Goal: Task Accomplishment & Management: Use online tool/utility

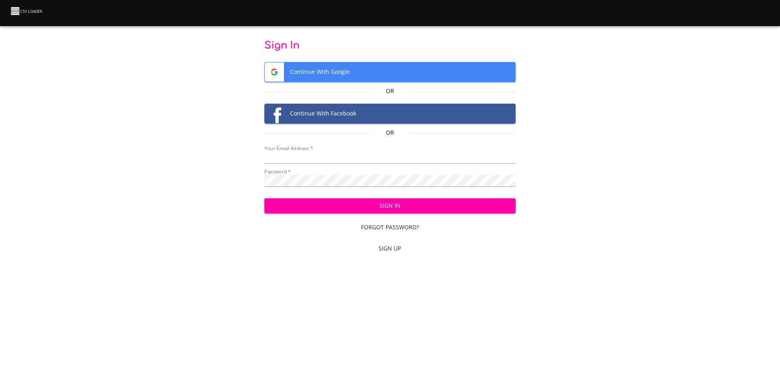
type input "mammothequipment10@gmail.com"
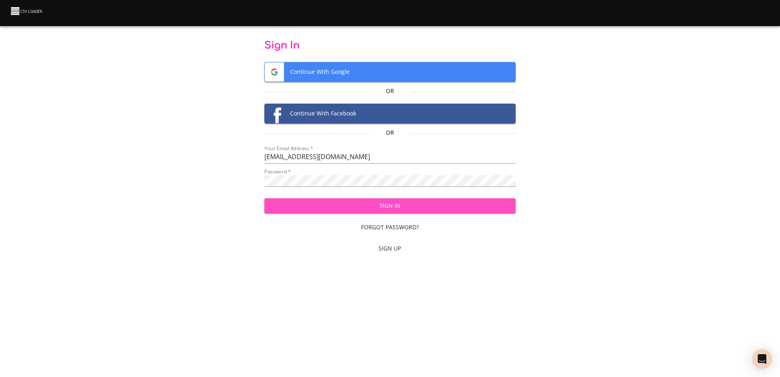
click at [359, 207] on span "Sign In" at bounding box center [390, 206] width 238 height 10
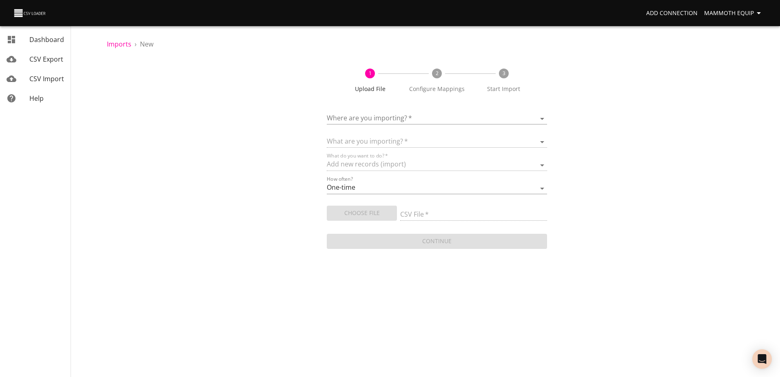
click at [543, 118] on body "Add Connection Mammoth Equip Dashboard CSV Export CSV Import Help Imports › New…" at bounding box center [390, 188] width 780 height 377
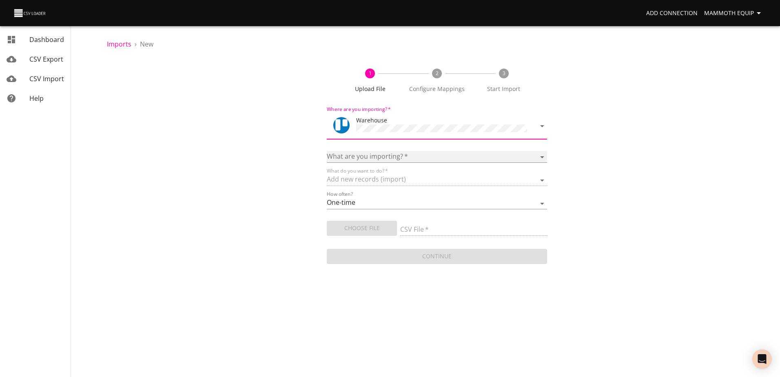
click at [539, 154] on select "Boards Cards Checkitems Checklists" at bounding box center [437, 157] width 220 height 12
select select "cards"
click at [327, 151] on select "Boards Cards Checkitems Checklists" at bounding box center [437, 157] width 220 height 12
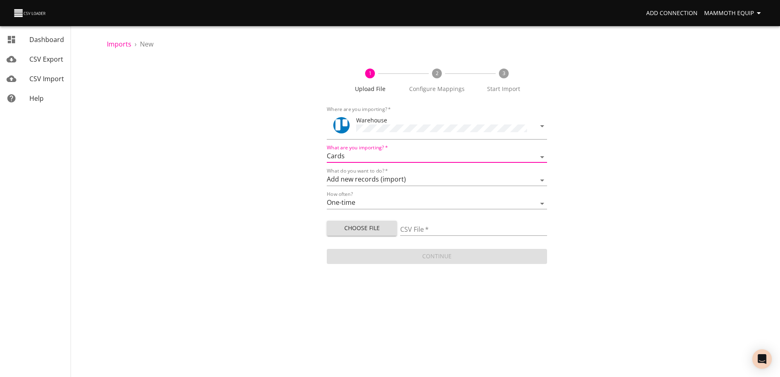
click at [356, 227] on span "Choose File" at bounding box center [361, 228] width 57 height 10
type input "Import1.xlsx"
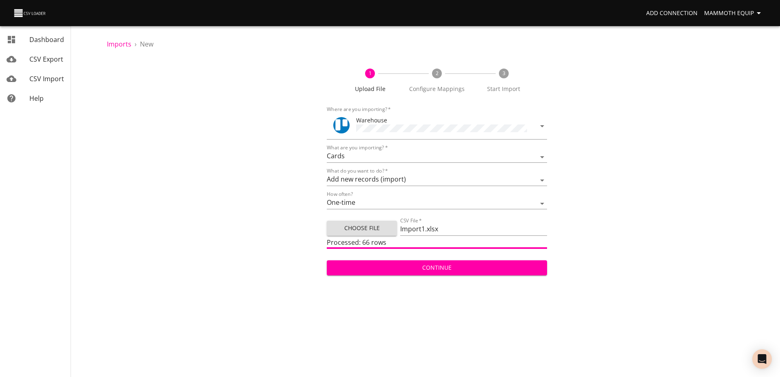
click at [417, 266] on span "Continue" at bounding box center [436, 268] width 207 height 10
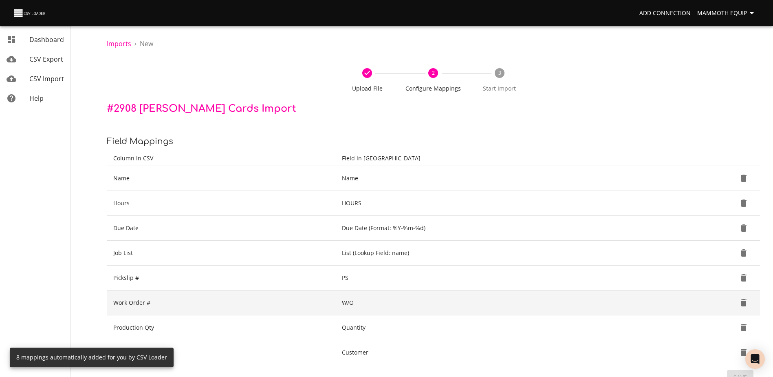
scroll to position [86, 0]
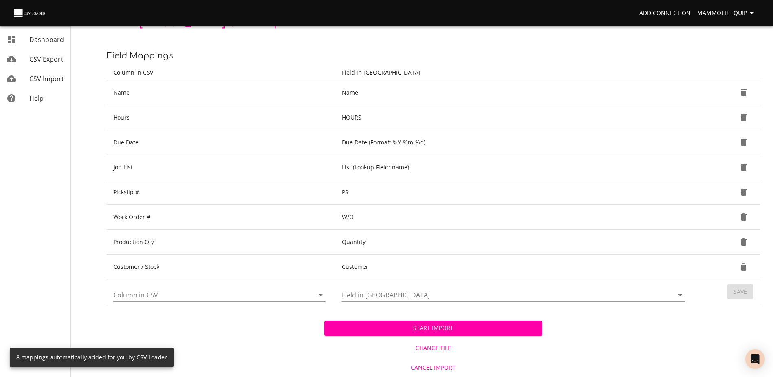
click at [409, 325] on span "Start Import" at bounding box center [433, 328] width 205 height 10
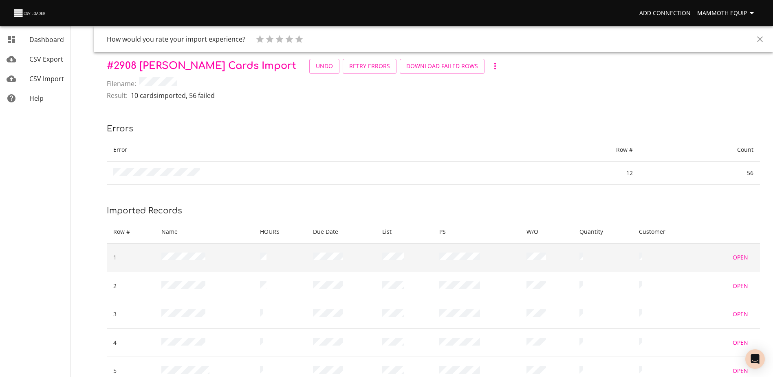
scroll to position [188, 0]
